Goal: Contribute content: Contribute content

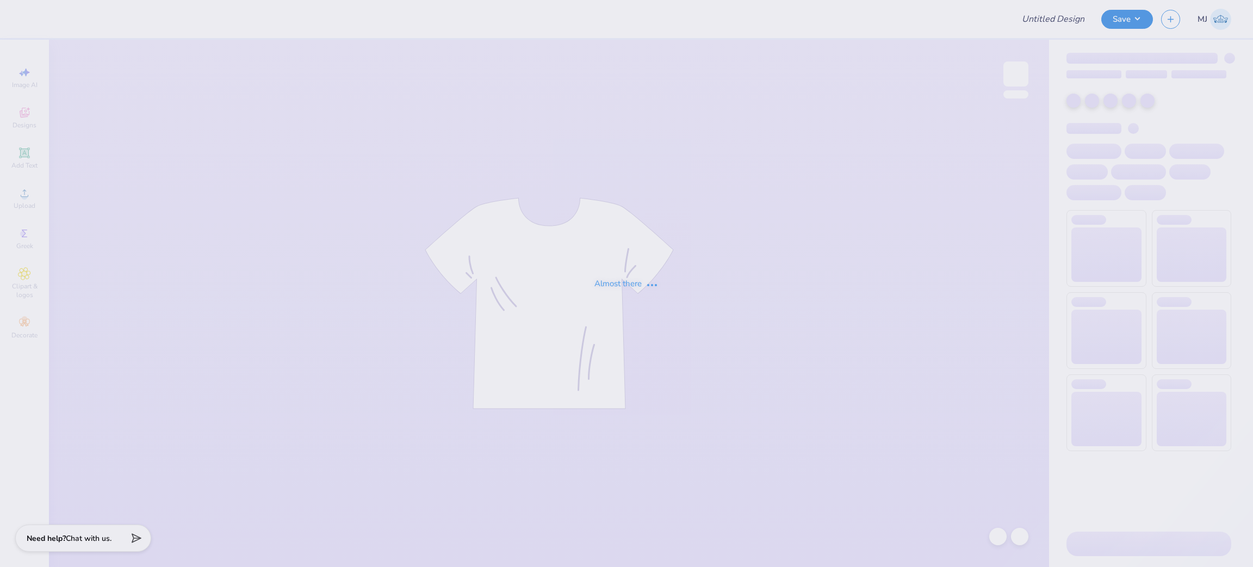
type input "Aphi big little"
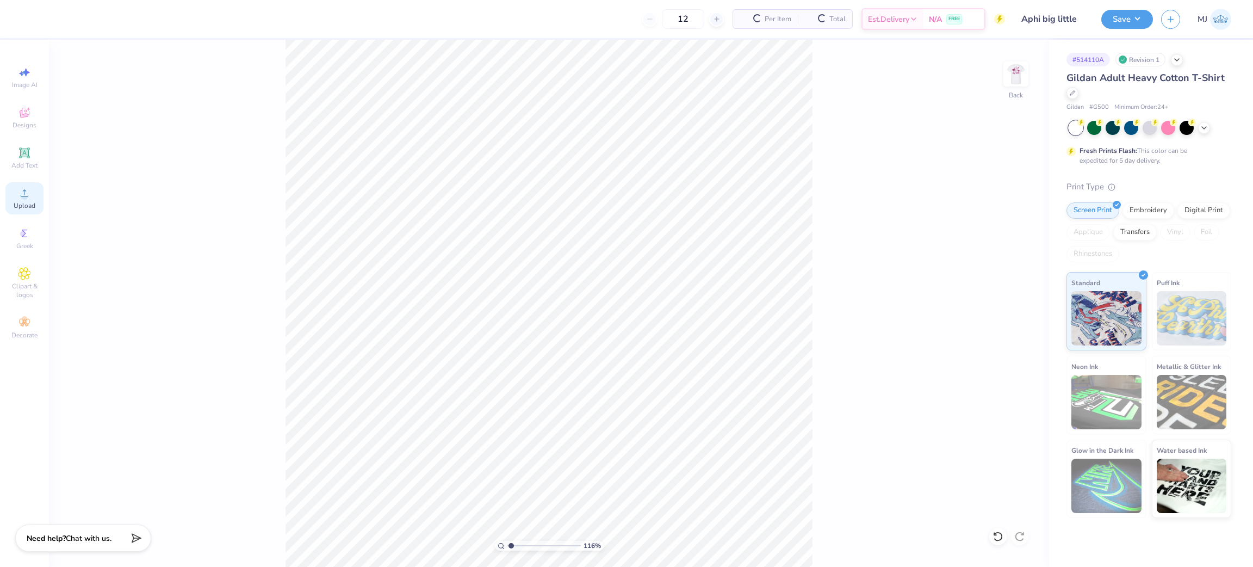
click at [19, 200] on icon at bounding box center [24, 193] width 13 height 13
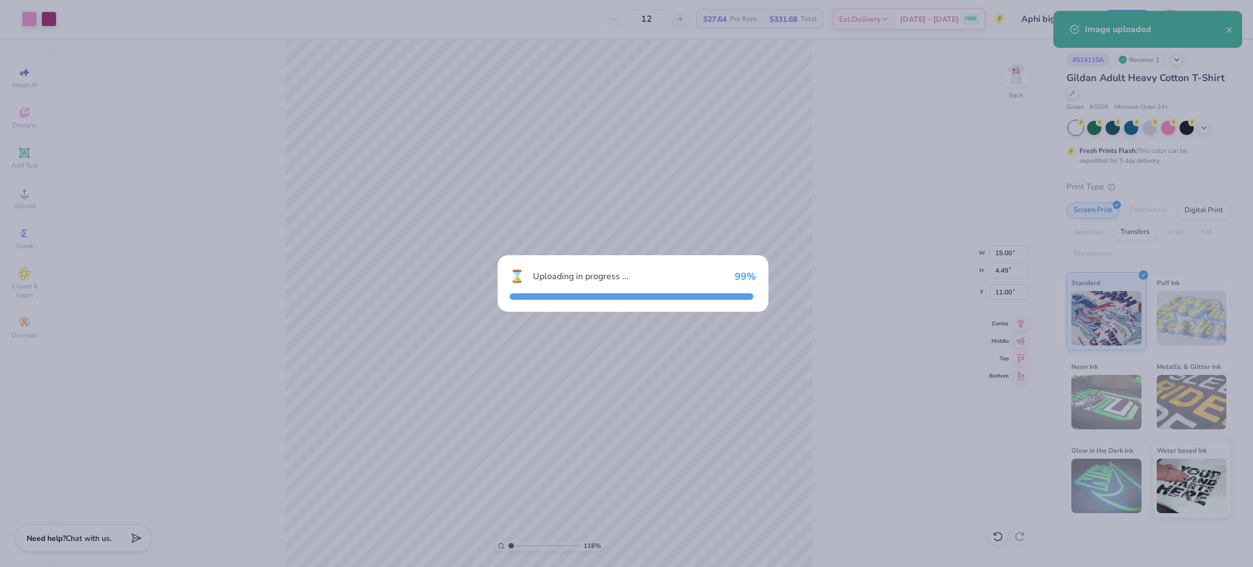
type input "1.16192143338904"
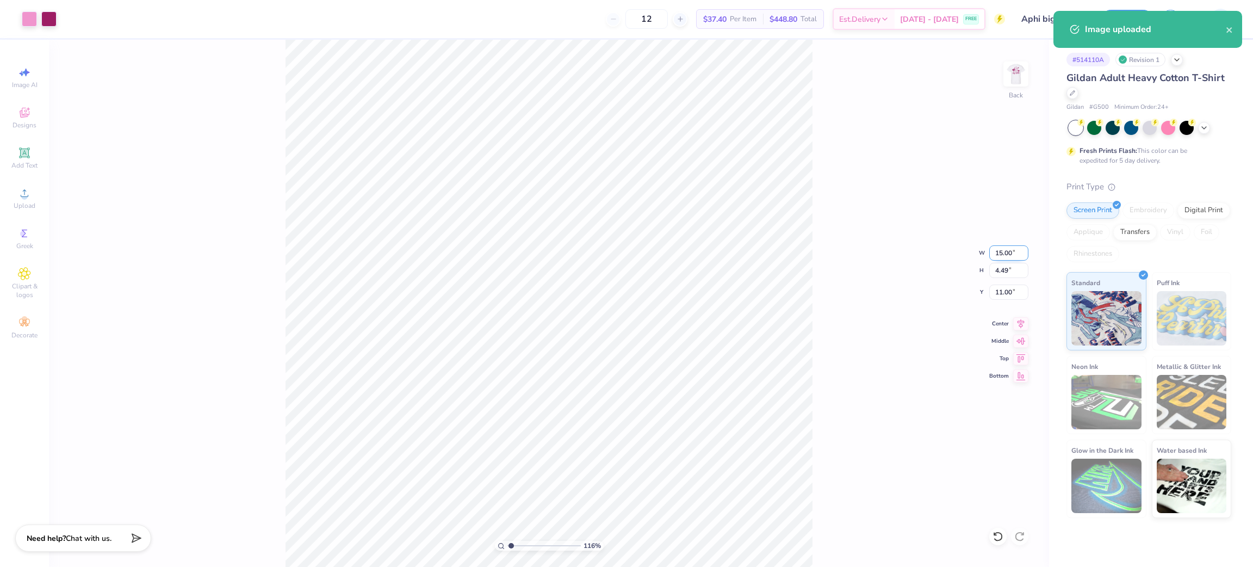
click at [1001, 254] on input "15.00" at bounding box center [1009, 252] width 39 height 15
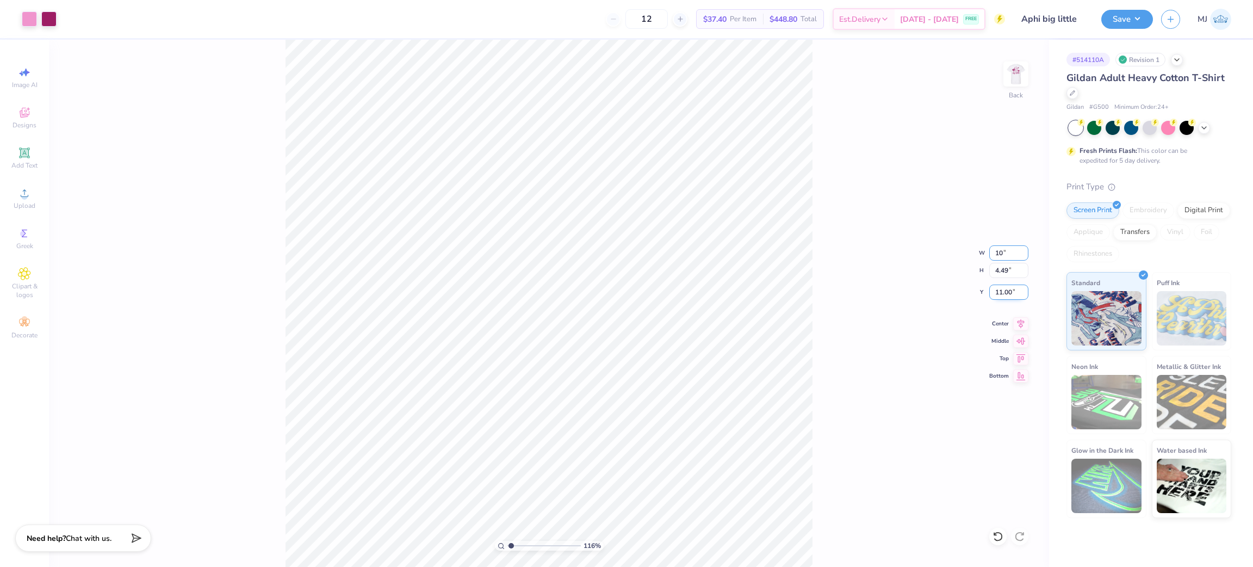
type input "10"
click at [1002, 289] on input "11.00" at bounding box center [1009, 292] width 39 height 15
type input "1.16192143338904"
type input "10.00"
type input "3.00"
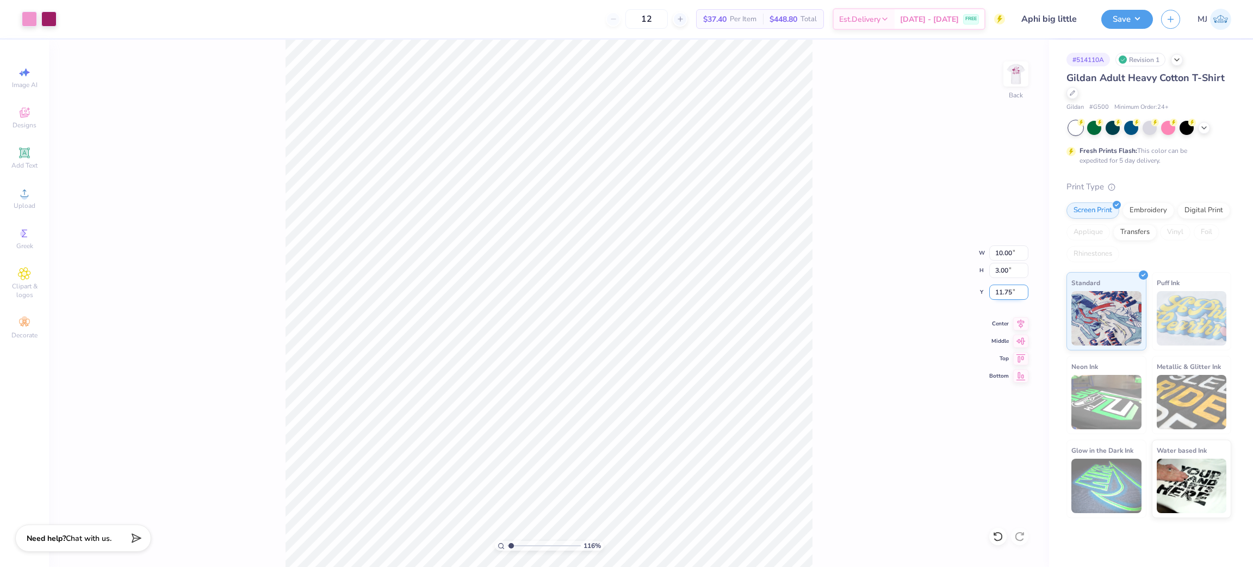
click at [1002, 289] on input "11.75" at bounding box center [1009, 292] width 39 height 15
type input "3"
type input "1.16192143338904"
type input "3.00"
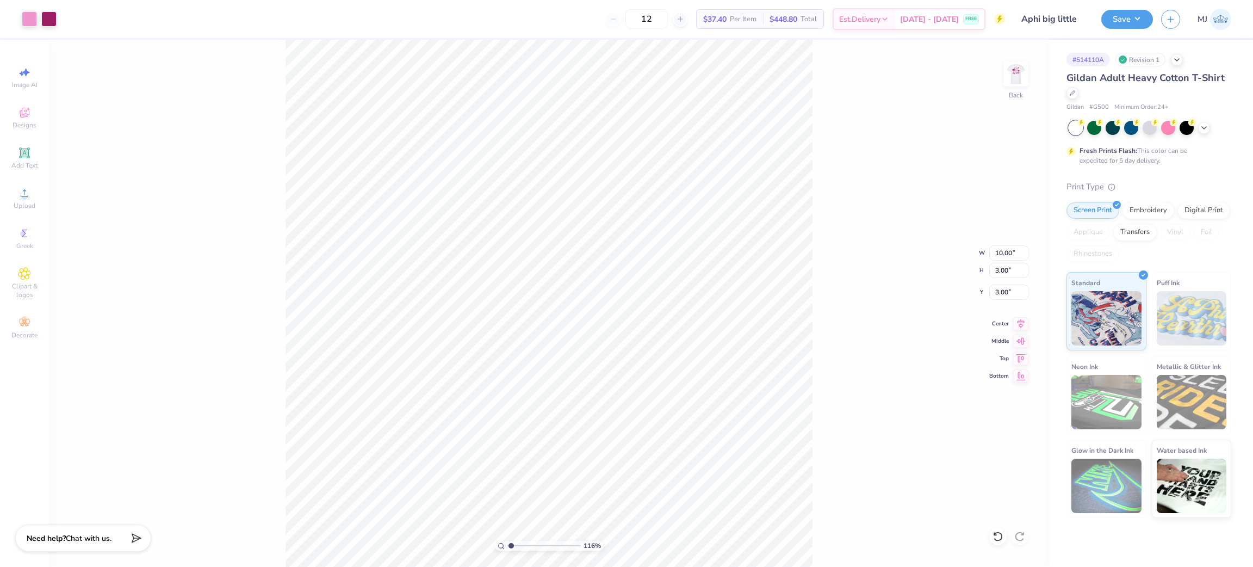
type input "1"
click at [596, 374] on li "Group" at bounding box center [606, 371] width 85 height 21
type input "2.99"
click at [1011, 75] on img at bounding box center [1017, 74] width 44 height 44
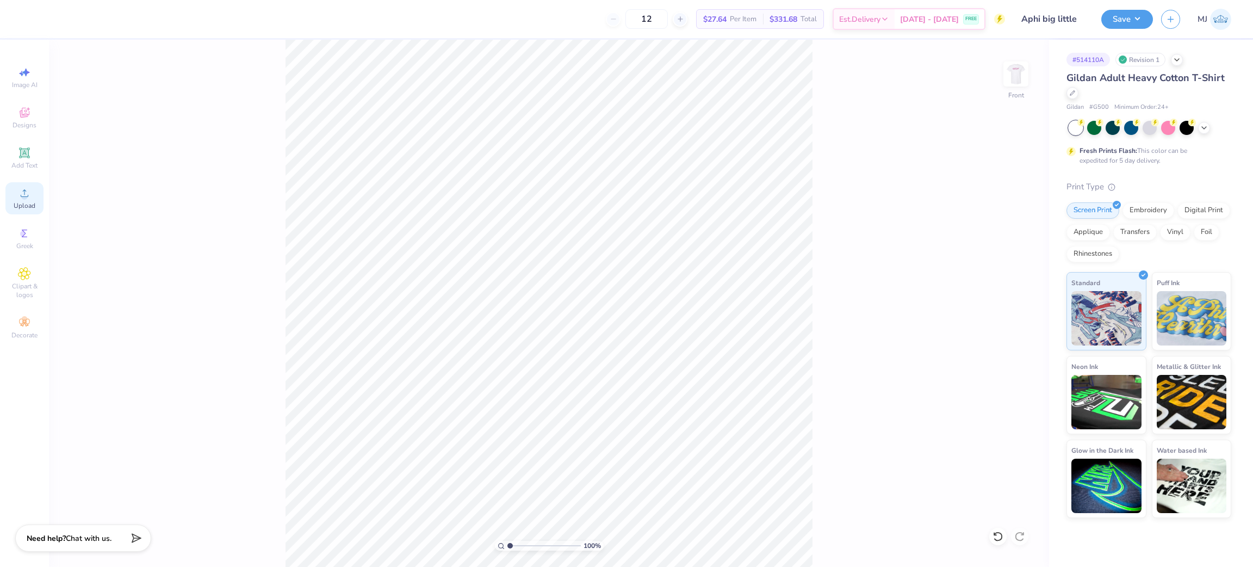
click at [34, 200] on div "Upload" at bounding box center [24, 198] width 38 height 32
click at [999, 252] on input "14.65" at bounding box center [1009, 252] width 39 height 15
type input "1.50"
type input "1.53"
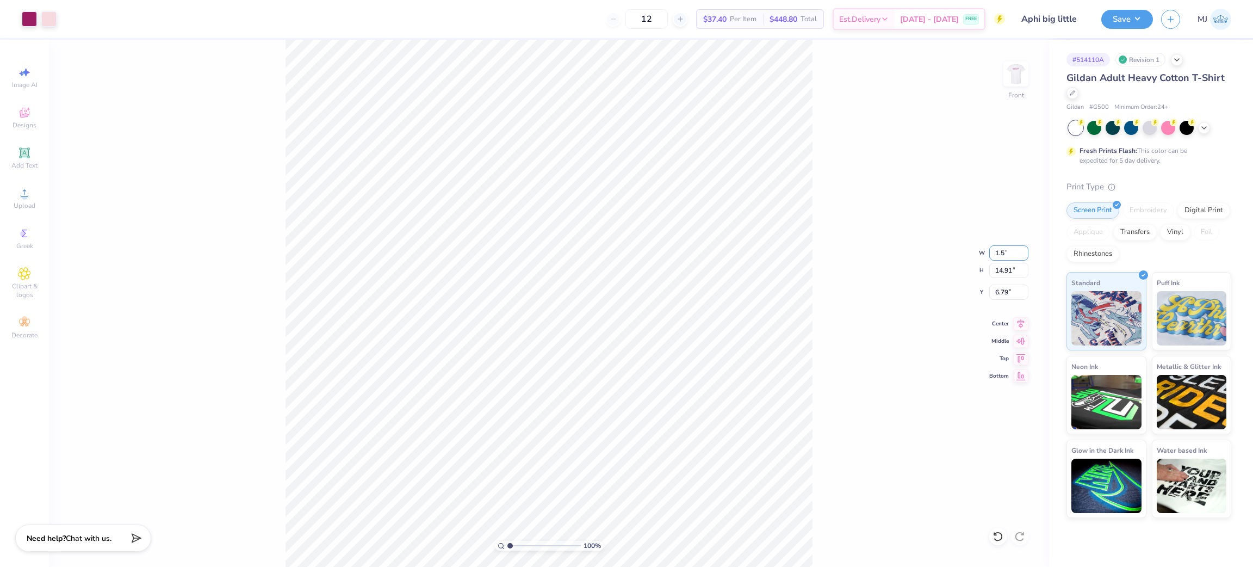
type input "13.49"
click at [997, 252] on input "1.50" at bounding box center [1009, 252] width 39 height 15
click at [999, 253] on input "1.50" at bounding box center [1009, 252] width 39 height 15
type input "12.50"
type input "12.73"
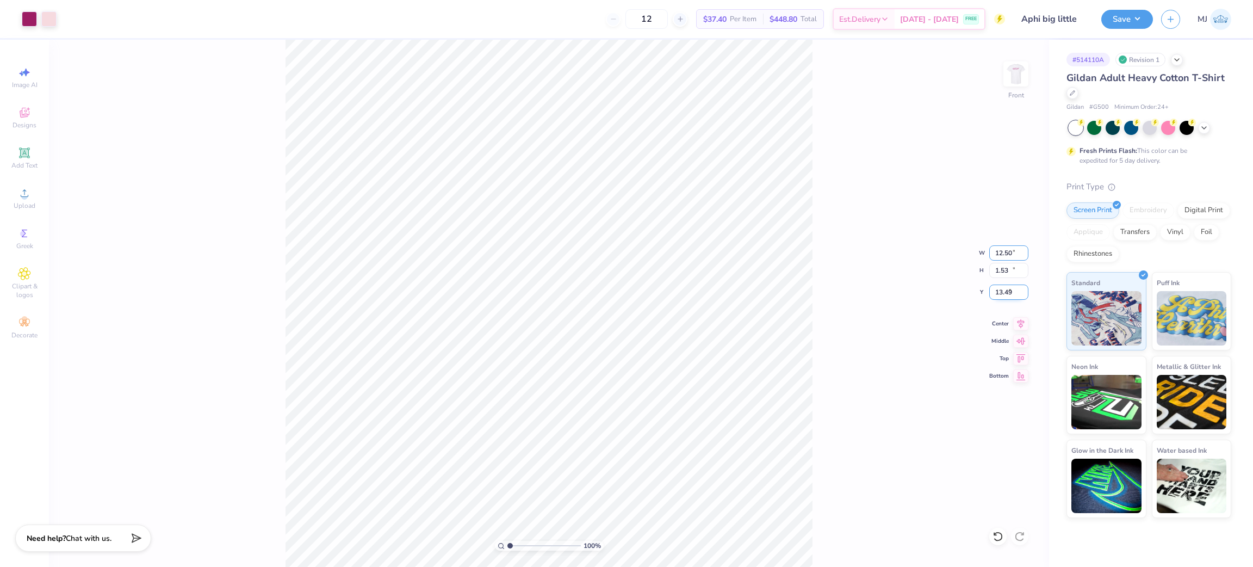
type input "7.89"
type input "1.56866529723244"
click at [1004, 293] on input "7.89" at bounding box center [1009, 292] width 39 height 15
click at [1003, 292] on input "7.89" at bounding box center [1009, 292] width 39 height 15
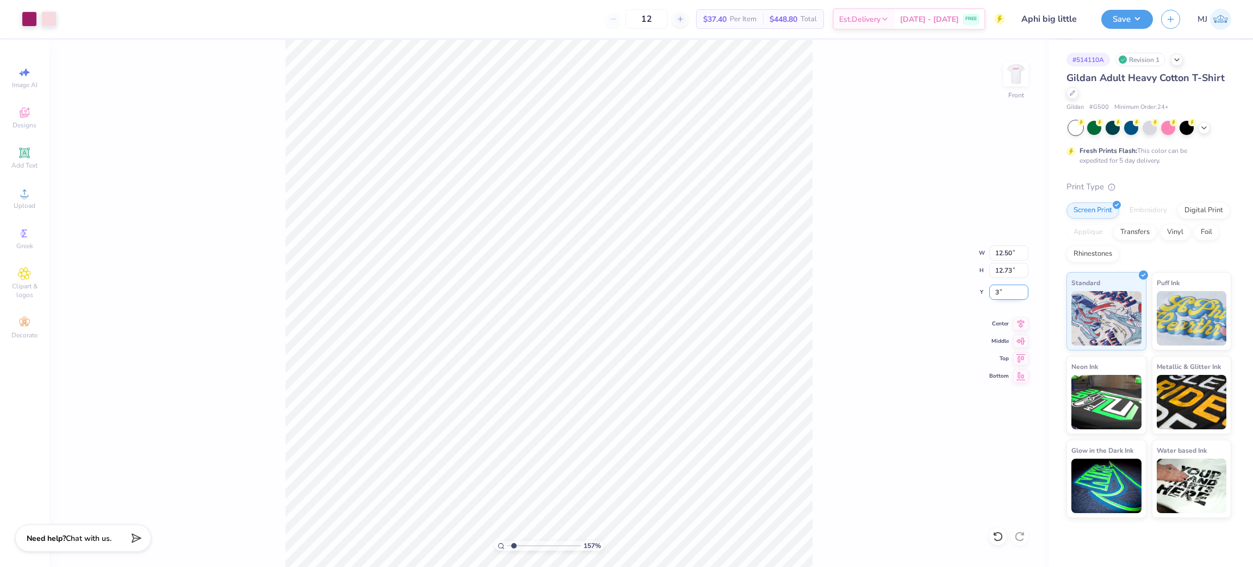
type input "3"
type input "1.56866529723244"
type input "3.00"
click at [820, 281] on div "157 % Front W 12.50 12.50 " H 12.73 12.73 " Y 3.00 3.00 " Center Middle Top Bot…" at bounding box center [549, 303] width 1000 height 527
type input "1"
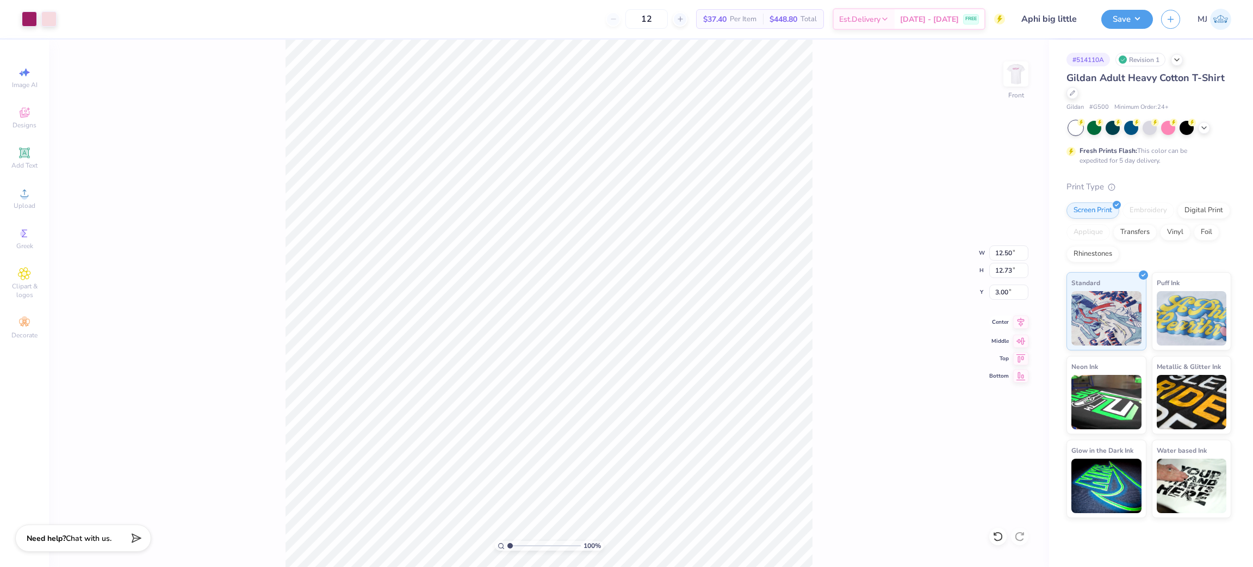
click at [1018, 325] on icon at bounding box center [1021, 322] width 15 height 13
click at [1141, 22] on button "Save" at bounding box center [1128, 17] width 52 height 19
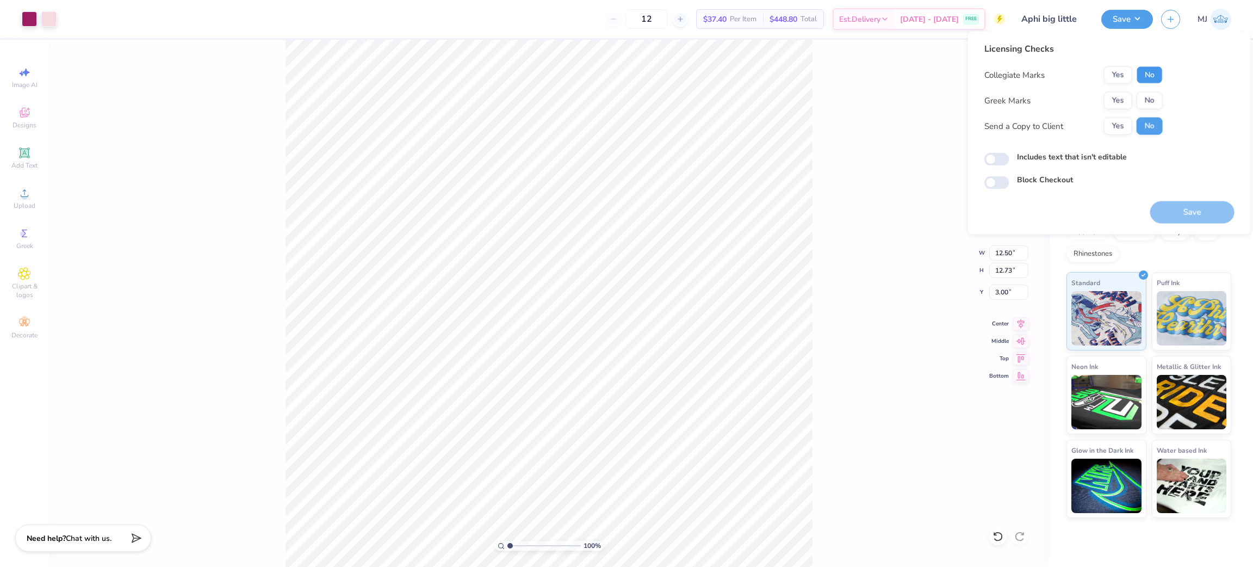
click at [1140, 77] on button "No" at bounding box center [1150, 74] width 26 height 17
click at [1117, 99] on button "Yes" at bounding box center [1118, 100] width 28 height 17
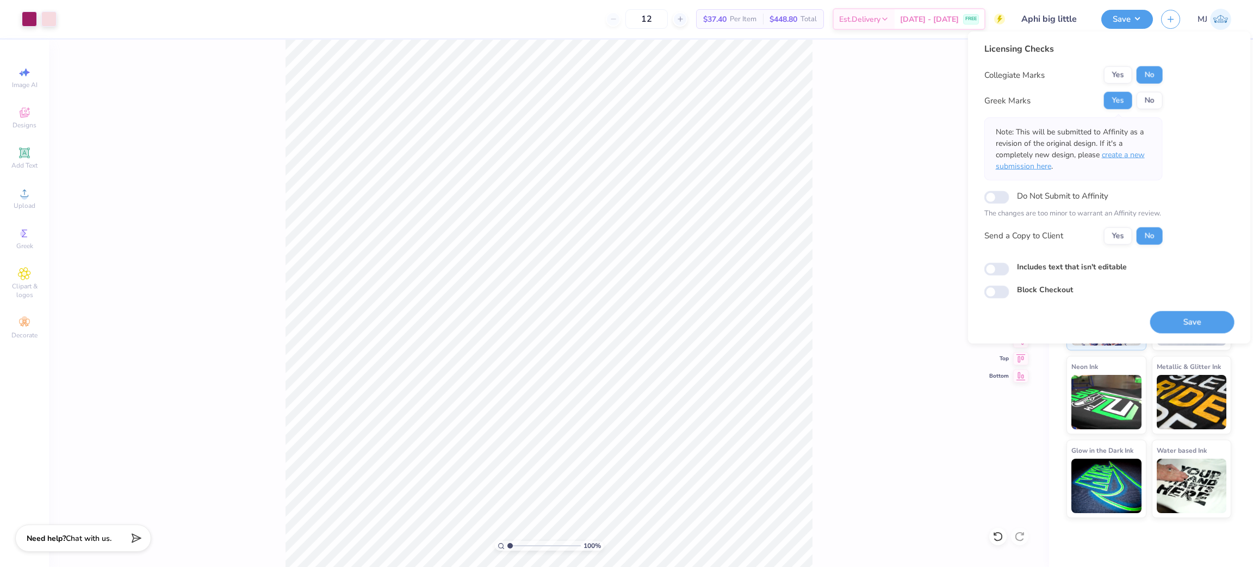
click at [1121, 150] on span "create a new submission here" at bounding box center [1070, 161] width 149 height 22
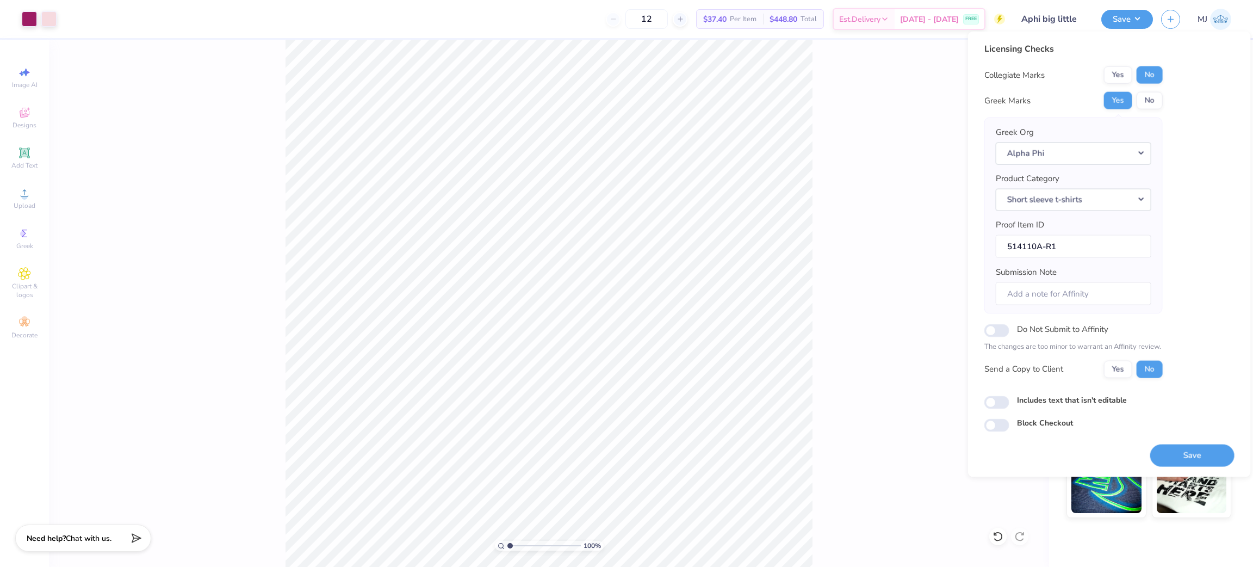
click at [864, 141] on div "100 % Front W 12.50 12.50 " H 12.73 12.73 " Y 3.00 3.00 " Center Middle Top Bot…" at bounding box center [549, 303] width 1000 height 527
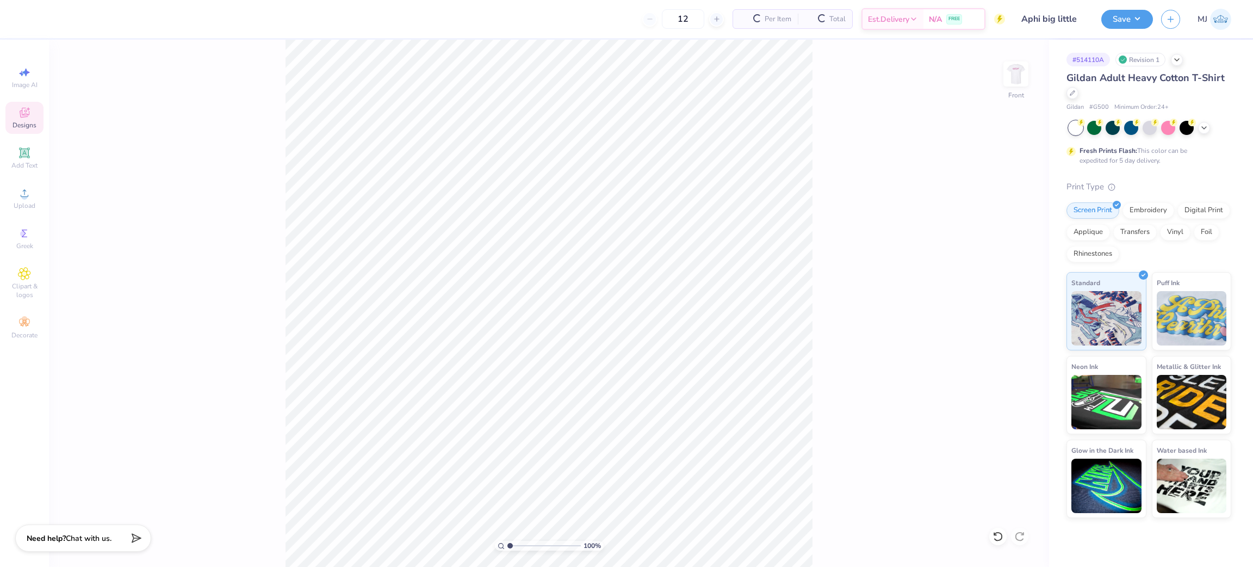
click at [21, 104] on div "Designs" at bounding box center [24, 118] width 38 height 32
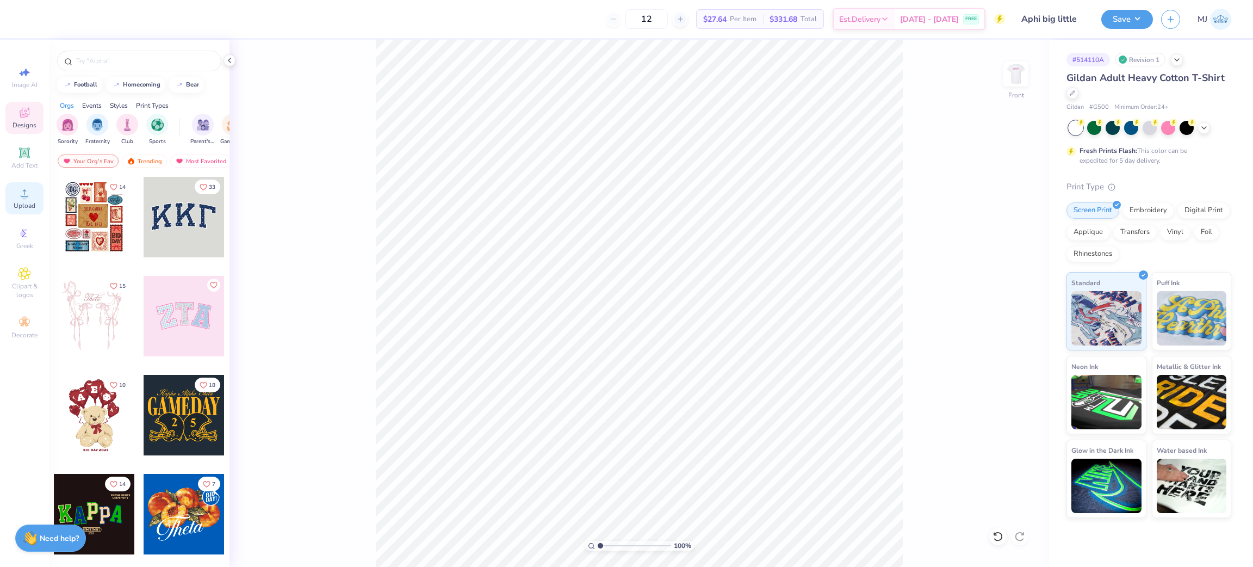
click at [13, 196] on div "Upload" at bounding box center [24, 198] width 38 height 32
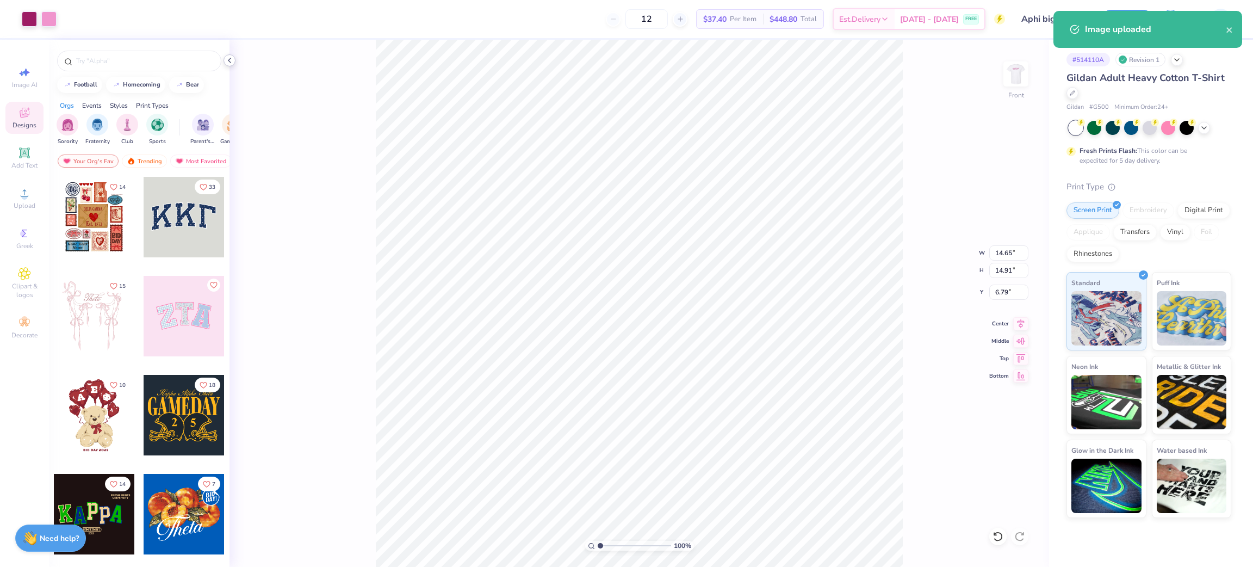
click at [226, 59] on icon at bounding box center [229, 60] width 9 height 9
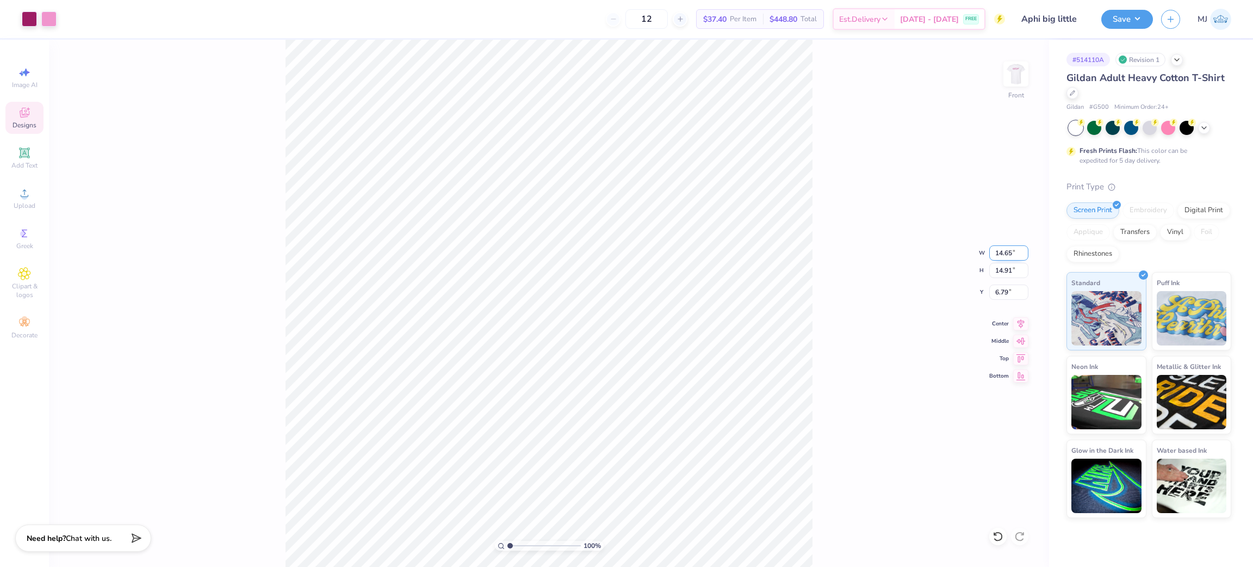
click at [999, 251] on input "14.65" at bounding box center [1009, 252] width 39 height 15
click at [997, 292] on input "6.79" at bounding box center [1009, 292] width 39 height 15
type input "12.50"
type input "12.73"
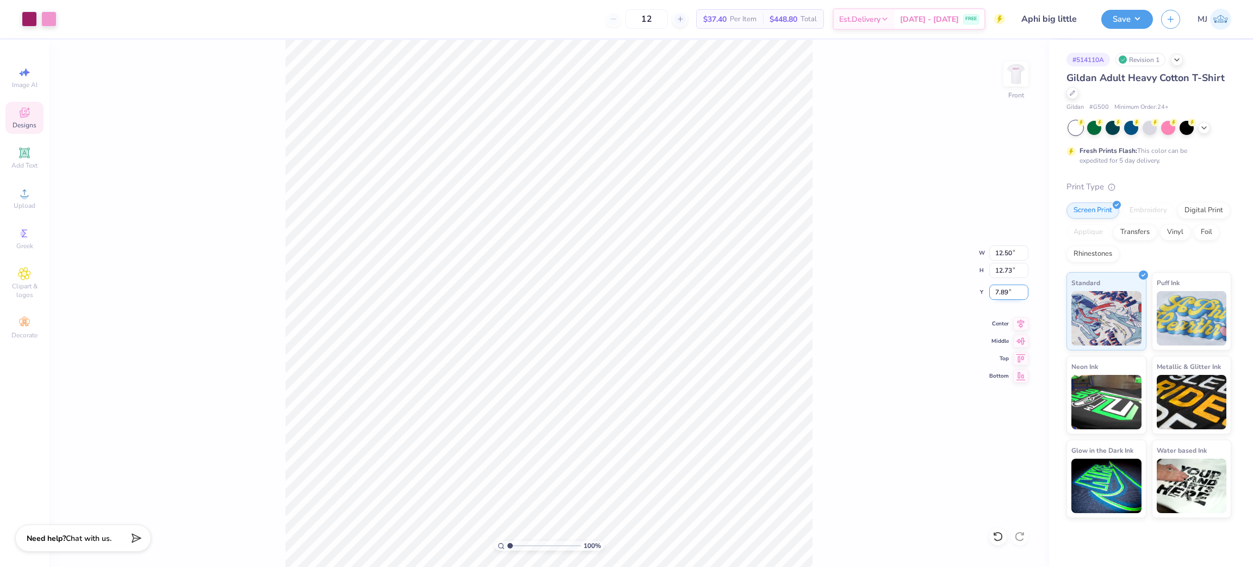
click at [997, 292] on input "7.89" at bounding box center [1009, 292] width 39 height 15
type input "3.00"
click at [844, 269] on div "100 % Front W 12.50 12.50 " H 12.73 12.73 " Y 3.00 3.00 " Center Middle Top Bot…" at bounding box center [549, 303] width 1000 height 527
click at [20, 193] on icon at bounding box center [24, 193] width 13 height 13
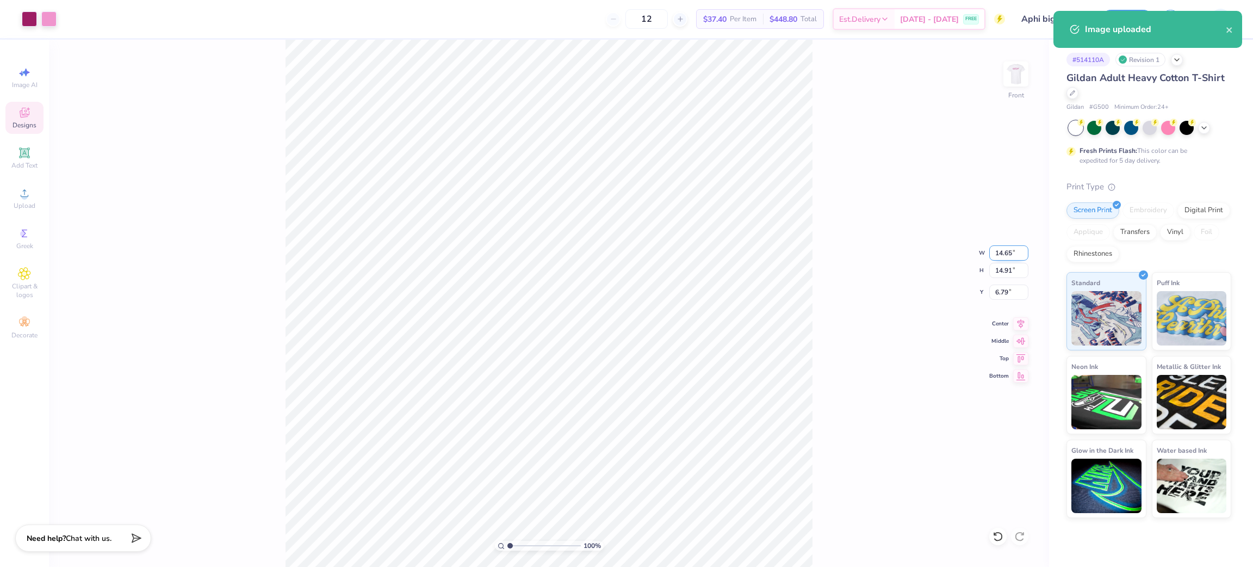
click at [1004, 252] on input "14.65" at bounding box center [1009, 252] width 39 height 15
click at [1006, 252] on input "14.65" at bounding box center [1009, 252] width 39 height 15
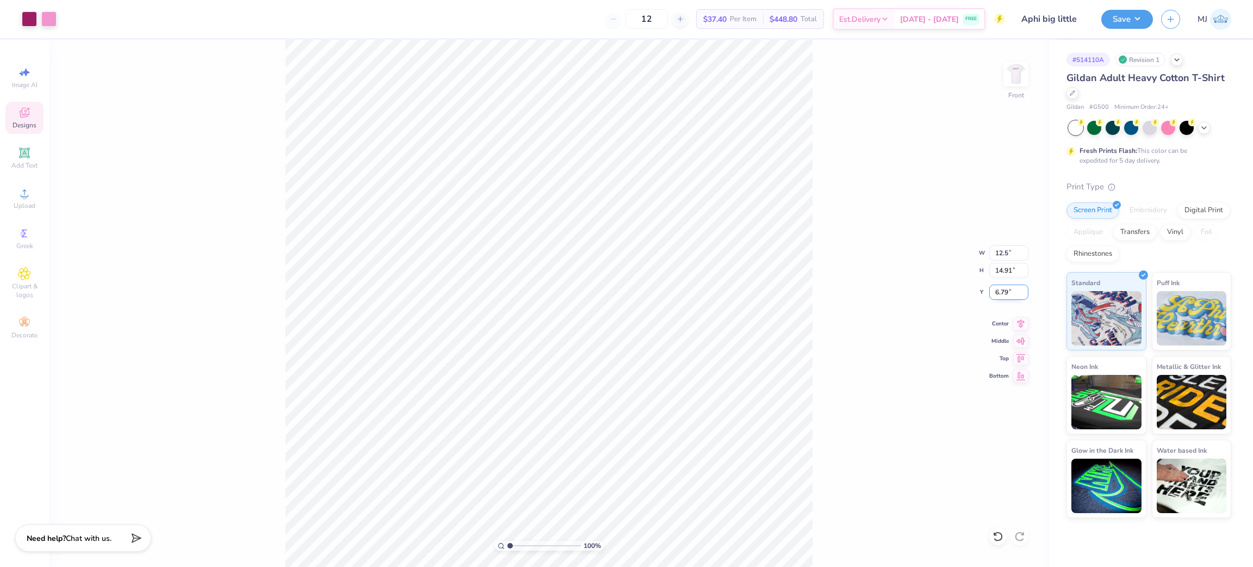
click at [1000, 294] on input "6.79" at bounding box center [1009, 292] width 39 height 15
type input "12.50"
type input "12.73"
click at [1000, 294] on input "7.89" at bounding box center [1009, 292] width 39 height 15
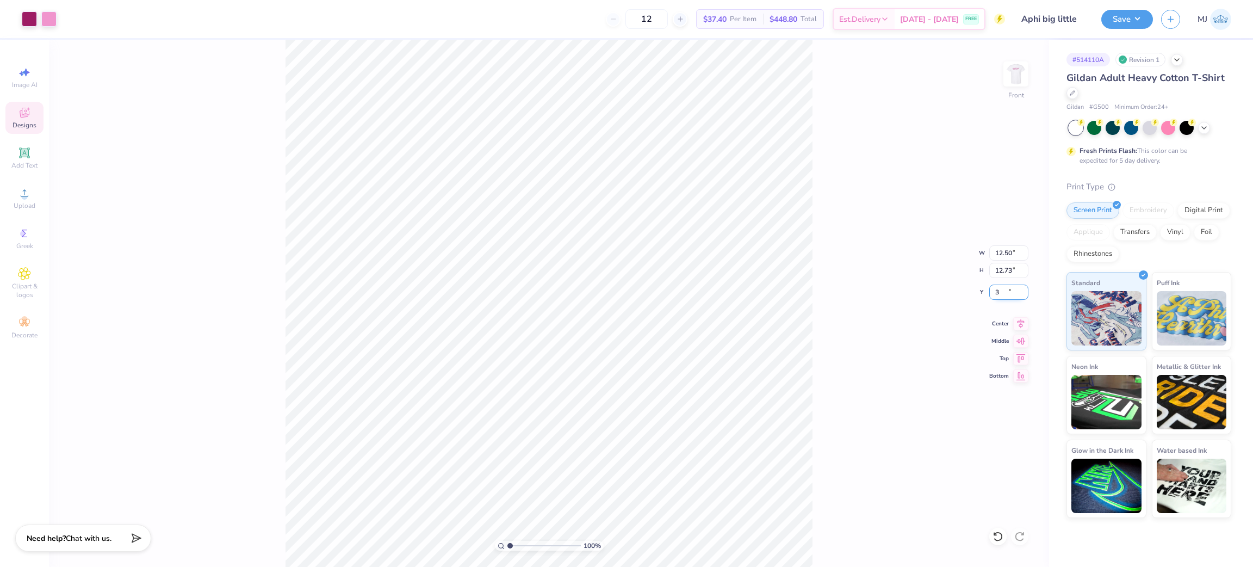
type input "3.00"
click at [1138, 20] on button "Save" at bounding box center [1128, 17] width 52 height 19
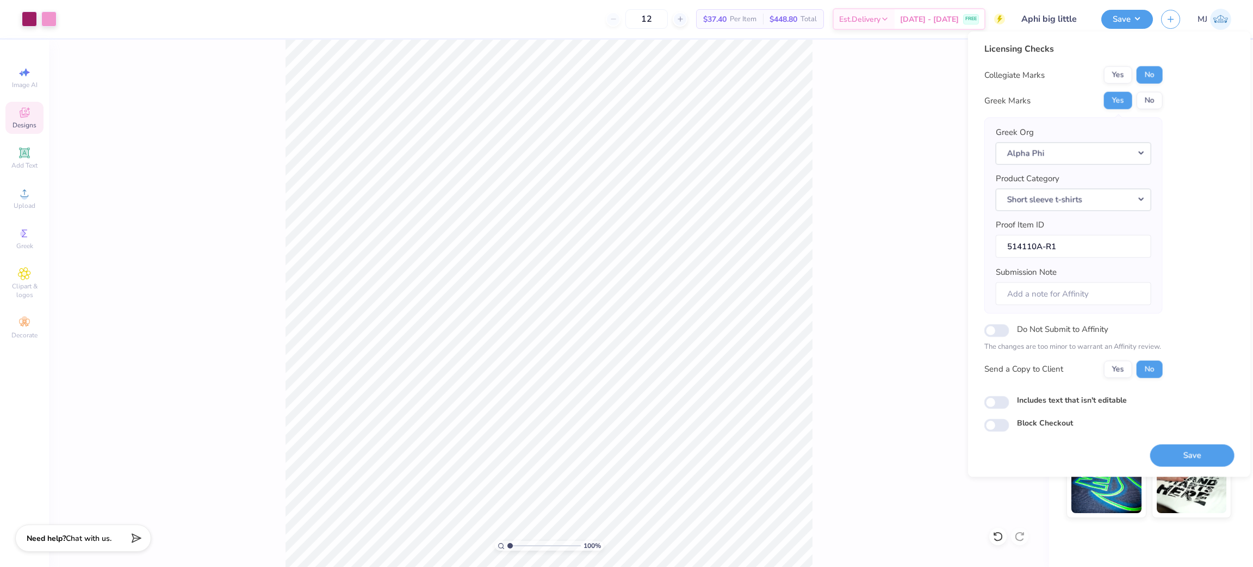
click at [892, 149] on div "100 % Front W 12.50 12.50 " H 12.73 12.73 " Y 3.00 3.00 " Center Middle Top Bot…" at bounding box center [549, 303] width 1000 height 527
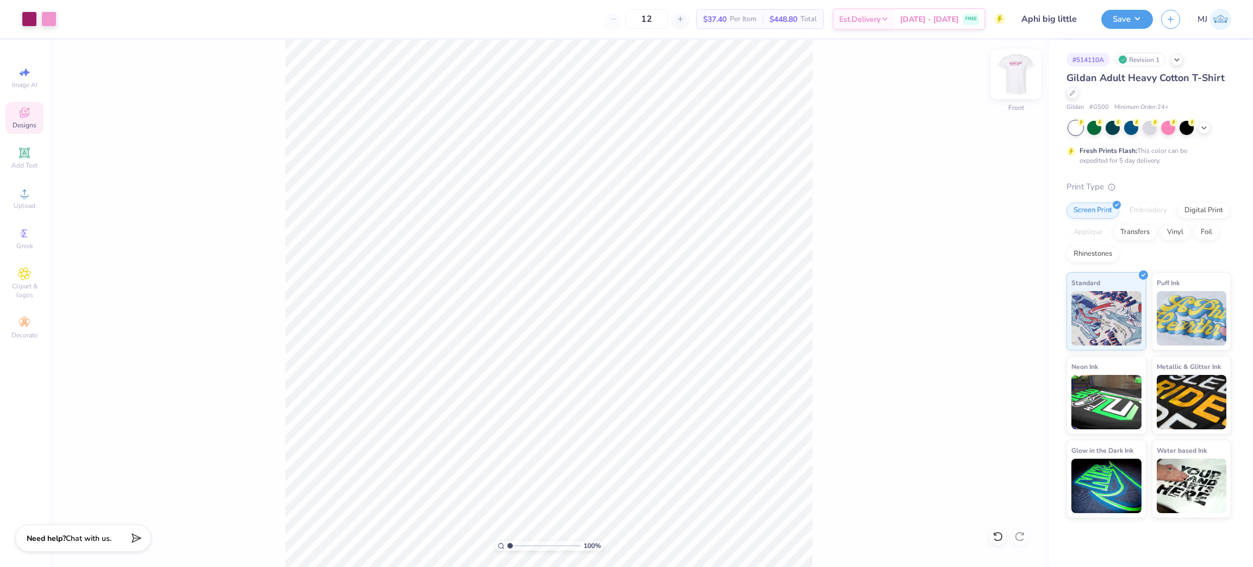
click at [1011, 78] on img at bounding box center [1017, 74] width 44 height 44
click at [1137, 22] on button "Save" at bounding box center [1128, 17] width 52 height 19
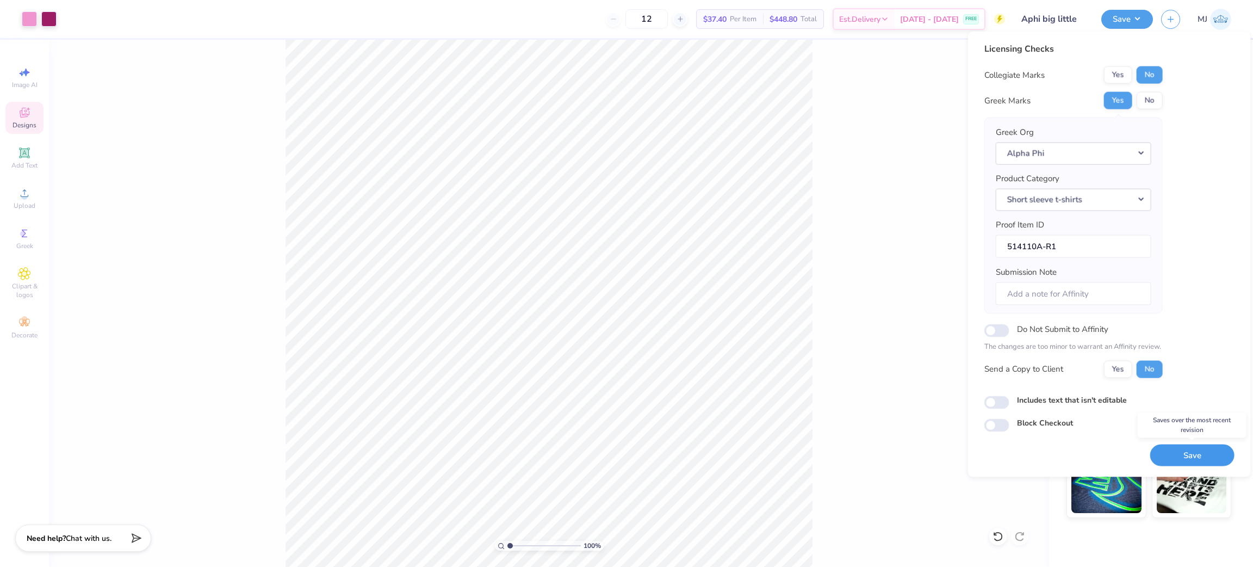
click at [1203, 459] on button "Save" at bounding box center [1193, 455] width 84 height 22
